Goal: Find contact information: Find contact information

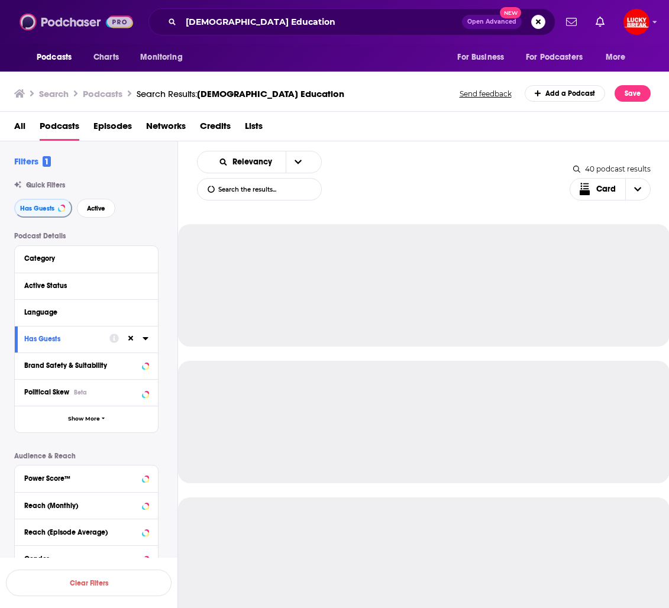
click at [43, 24] on img at bounding box center [77, 22] width 114 height 22
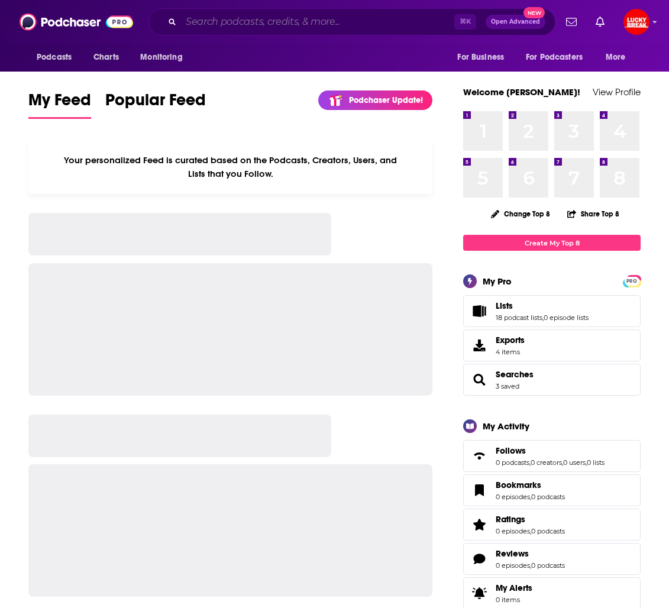
click at [235, 22] on input "Search podcasts, credits, & more..." at bounding box center [317, 21] width 273 height 19
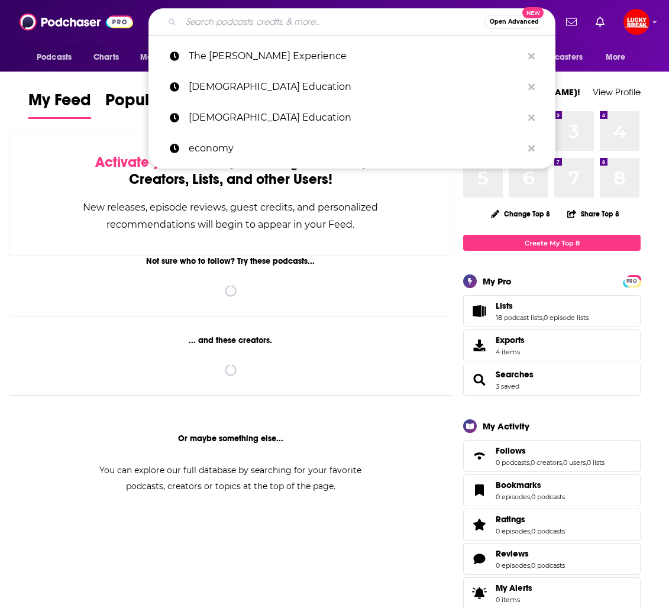
paste input "The Dispatch Podcast"
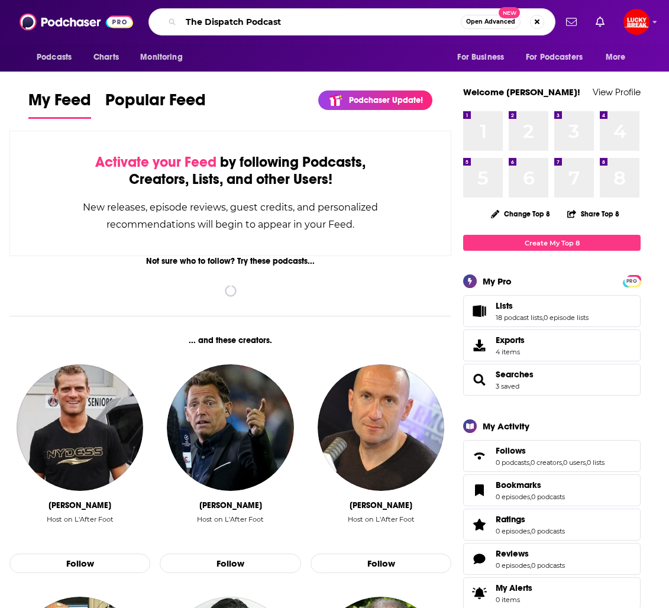
type input "The Dispatch Podcast"
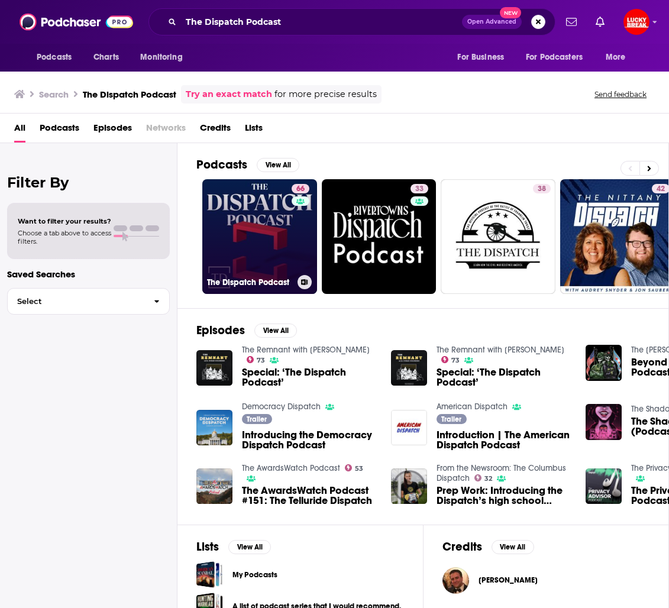
click at [266, 251] on link "66 The Dispatch Podcast" at bounding box center [259, 236] width 115 height 115
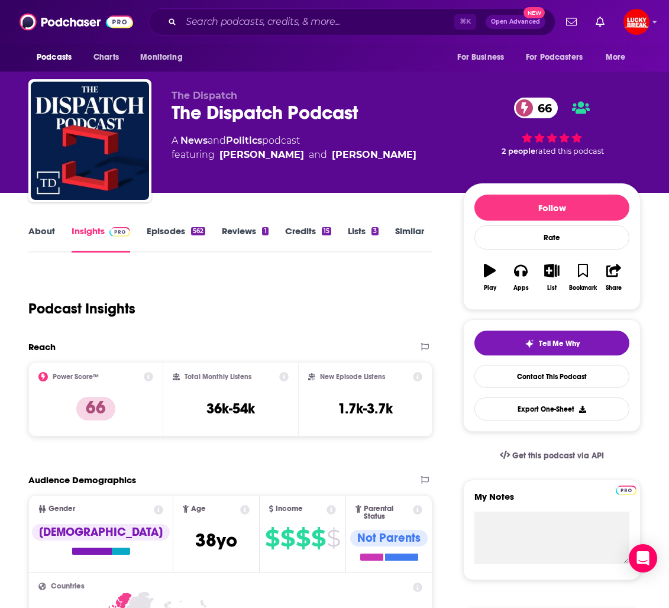
scroll to position [28, 0]
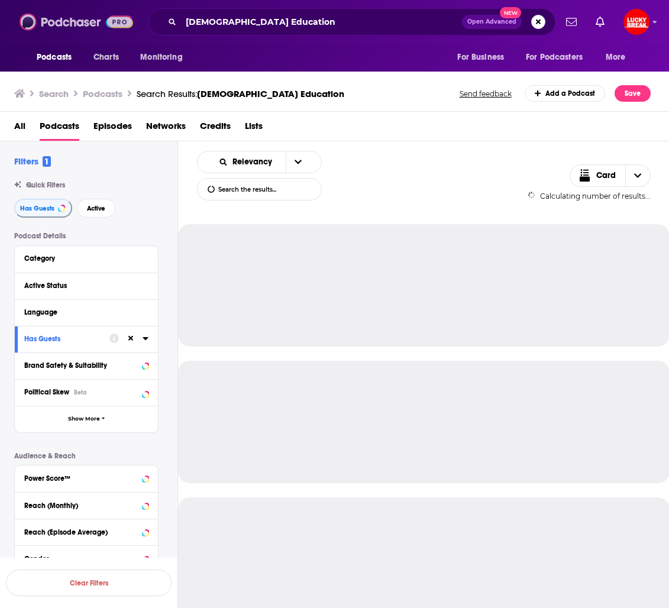
click at [75, 24] on img at bounding box center [77, 22] width 114 height 22
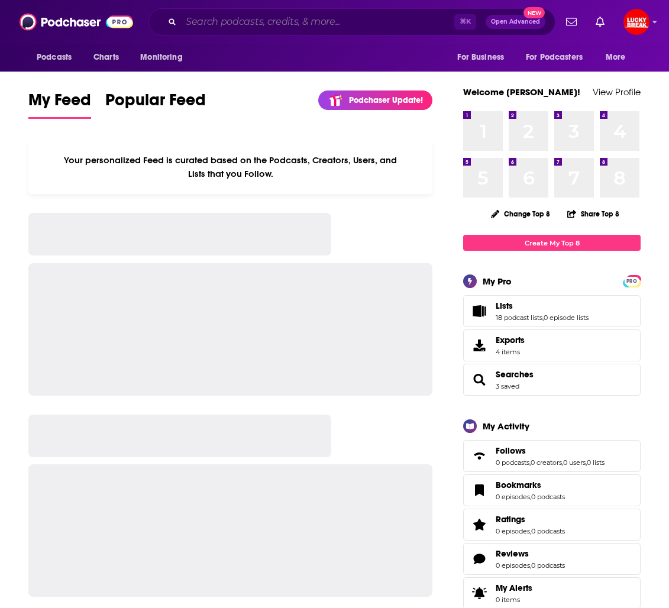
click at [225, 21] on input "Search podcasts, credits, & more..." at bounding box center [317, 21] width 273 height 19
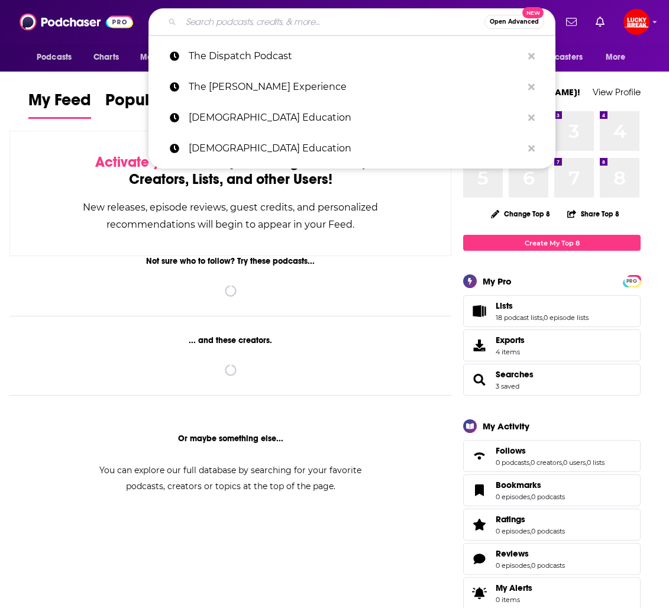
paste input "Americast"
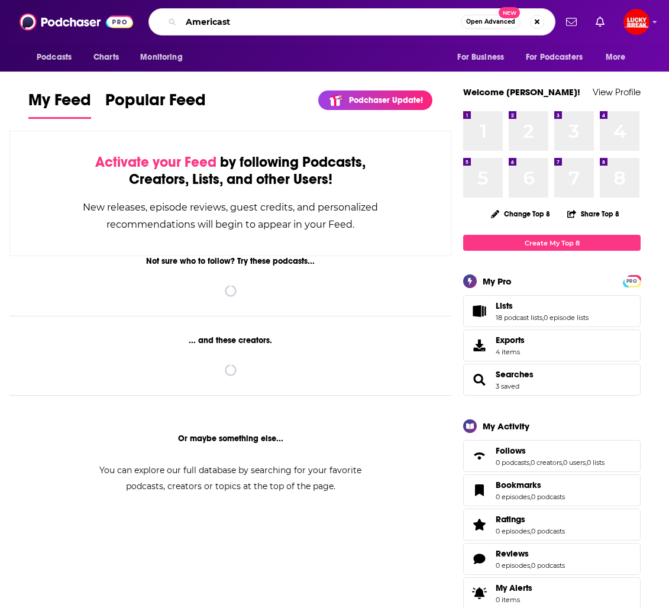
type input "Americast"
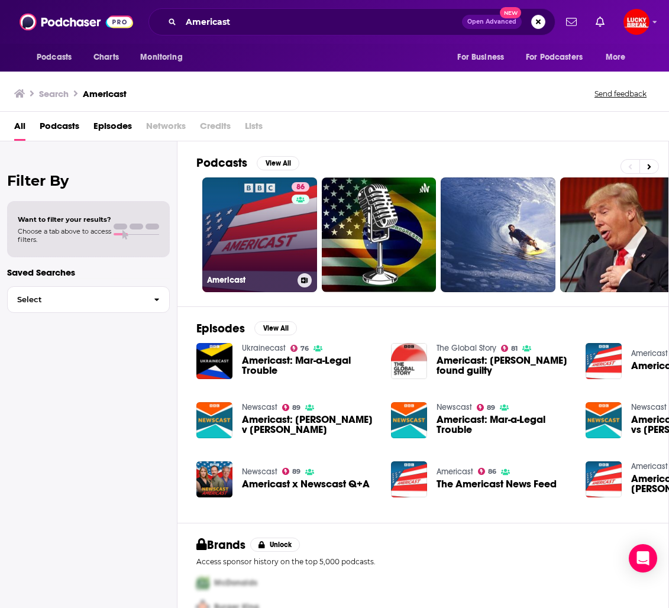
click at [247, 225] on link "86 Americast" at bounding box center [259, 234] width 115 height 115
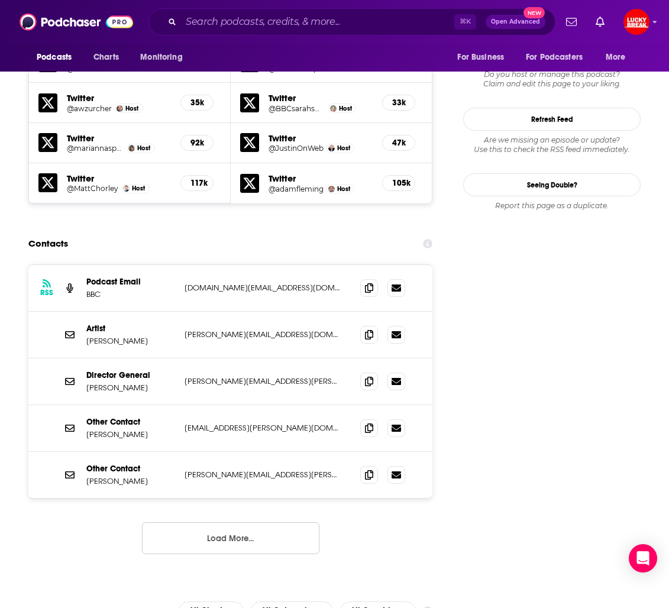
scroll to position [1066, 0]
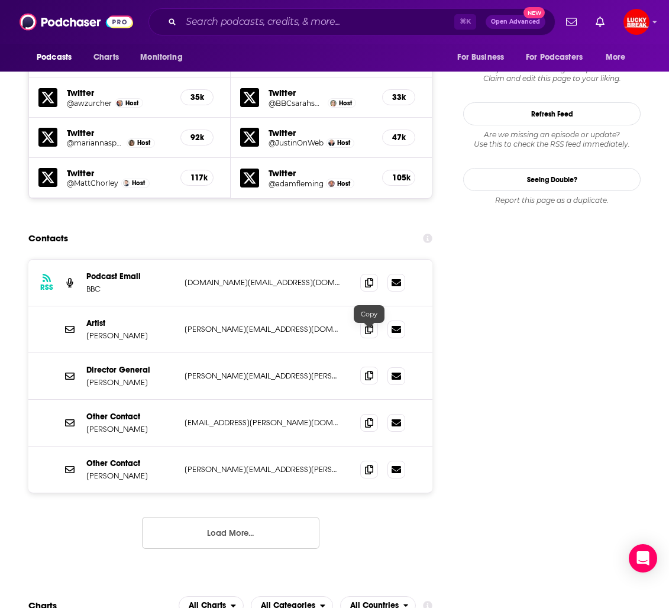
click at [371, 371] on icon at bounding box center [369, 375] width 8 height 9
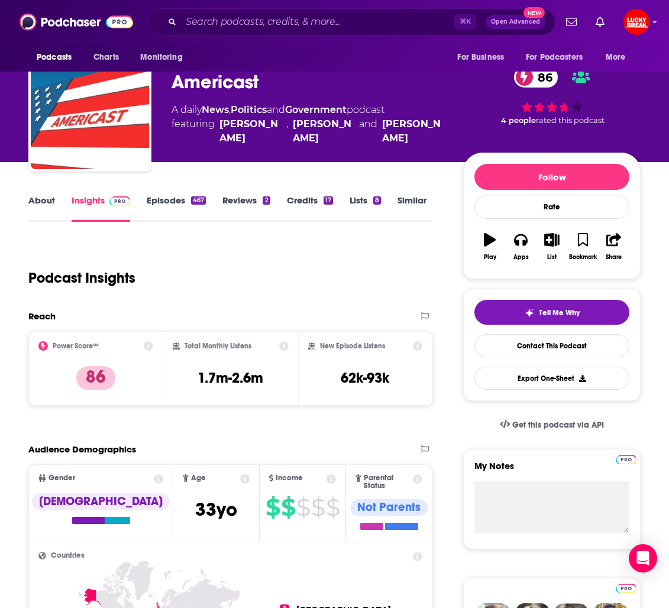
scroll to position [0, 0]
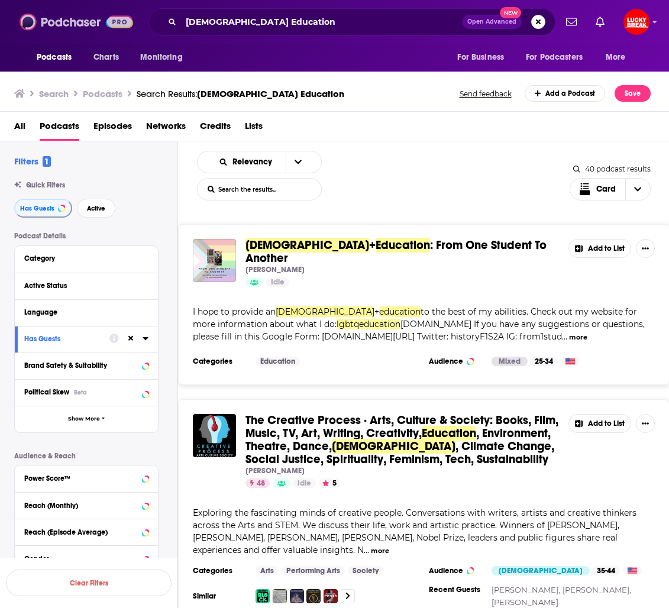
click at [56, 15] on img at bounding box center [77, 22] width 114 height 22
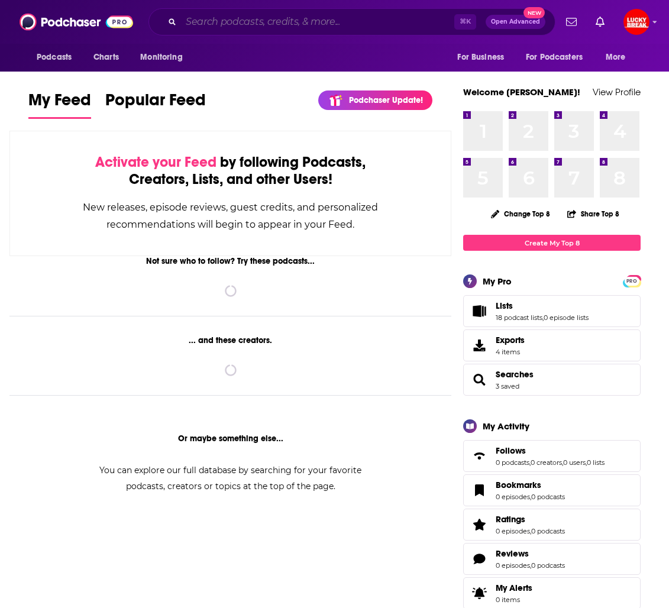
click at [205, 21] on input "Search podcasts, credits, & more..." at bounding box center [317, 21] width 273 height 19
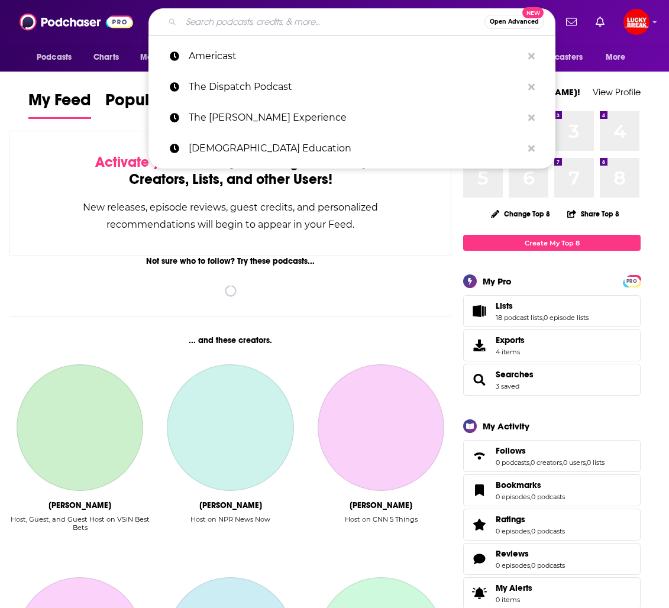
paste input "alex.homer@bbc.co.uk"
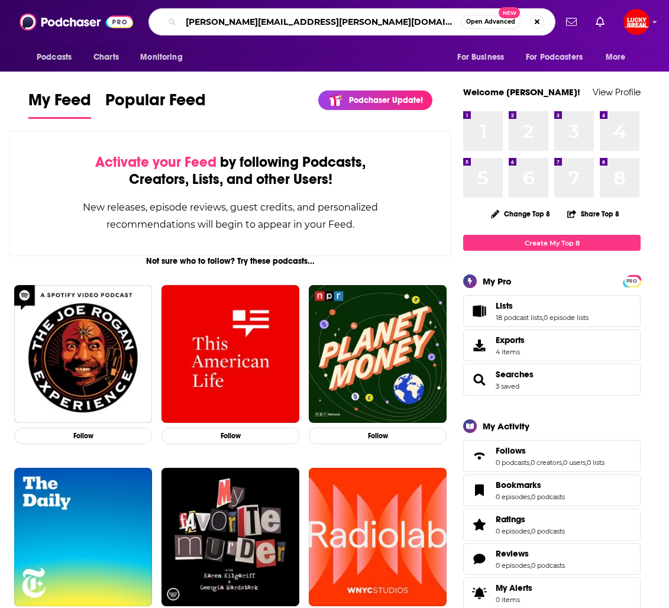
click at [341, 21] on input "alex.homer@bbc.co.uk" at bounding box center [321, 21] width 280 height 19
paste input "The Rubin Report"
type input "The Rubin Report"
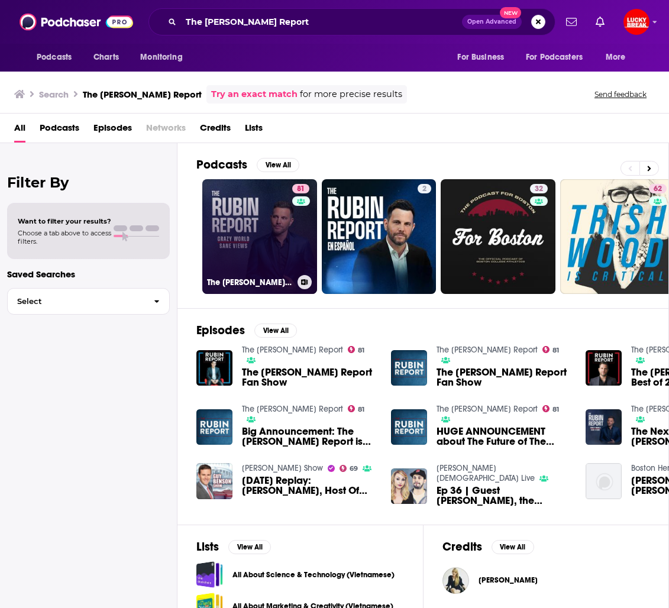
click at [260, 221] on link "81 The Rubin Report" at bounding box center [259, 236] width 115 height 115
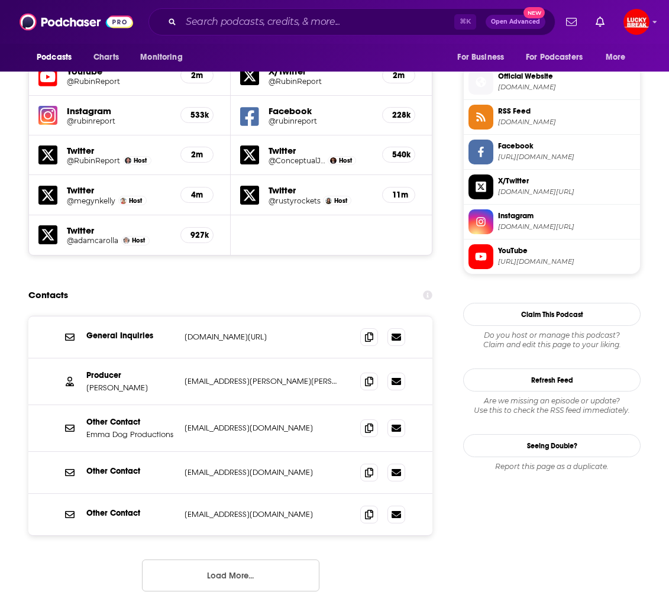
scroll to position [1050, 0]
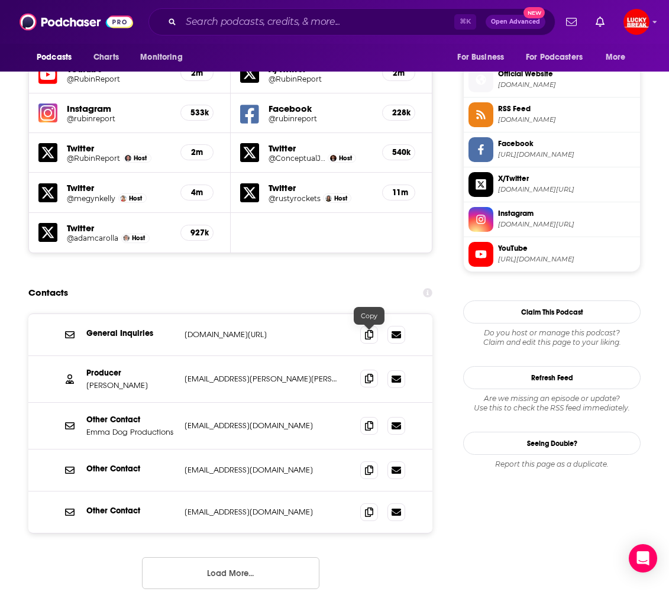
click at [373, 374] on icon at bounding box center [369, 378] width 8 height 9
